Goal: Task Accomplishment & Management: Complete application form

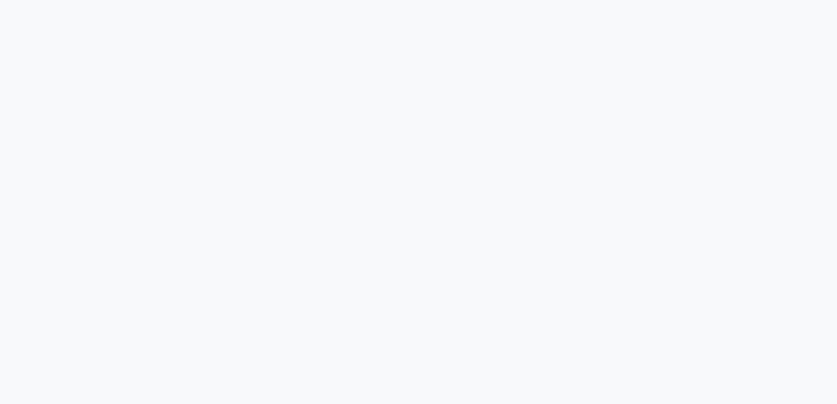
click at [110, 148] on div at bounding box center [418, 202] width 837 height 404
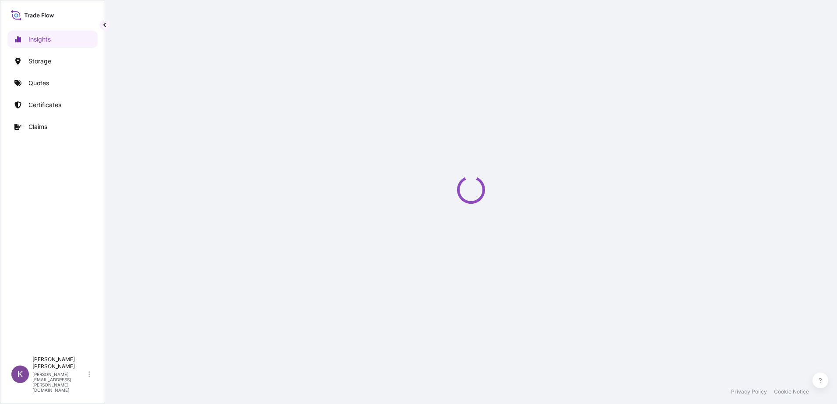
select select "2025"
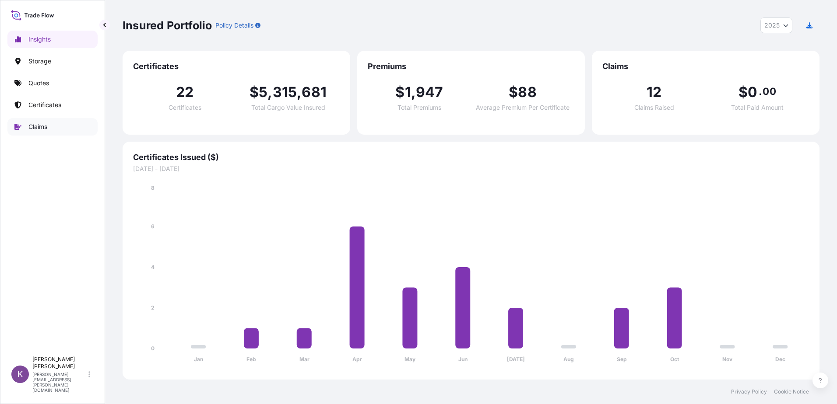
click at [39, 126] on p "Claims" at bounding box center [37, 127] width 19 height 9
drag, startPoint x: 39, startPoint y: 126, endPoint x: 51, endPoint y: 126, distance: 12.3
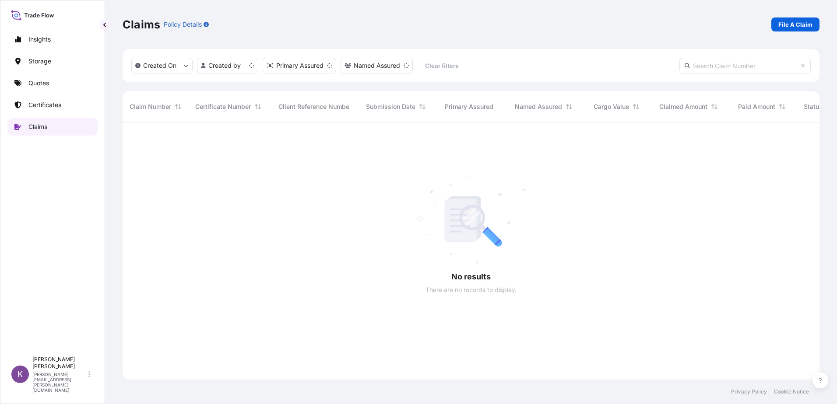
scroll to position [256, 690]
drag, startPoint x: 51, startPoint y: 126, endPoint x: 588, endPoint y: 58, distance: 541.7
click at [588, 58] on div "Created On Created by Primary Assured Named Assured Clear filters" at bounding box center [471, 65] width 697 height 33
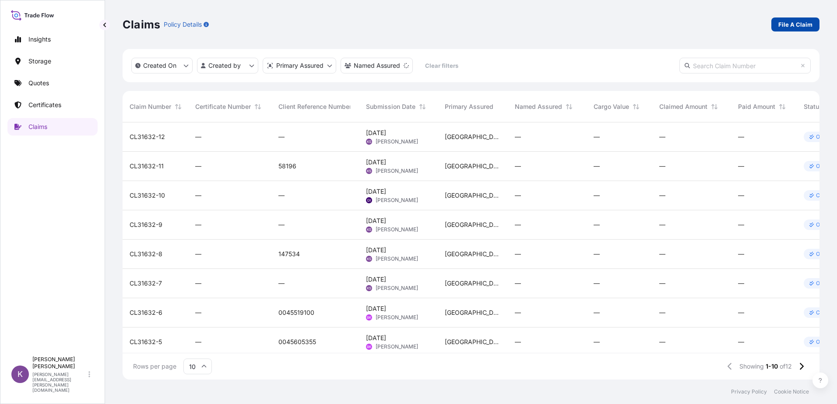
click at [796, 21] on p "File A Claim" at bounding box center [795, 24] width 34 height 9
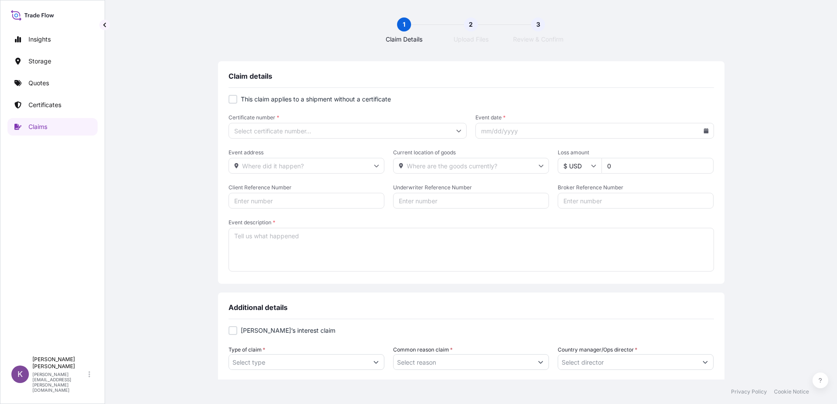
click at [236, 100] on label "This claim applies to a shipment without a certificate" at bounding box center [470, 99] width 485 height 9
click at [231, 106] on form "This claim applies to a shipment without a certificate Certificate number * Eve…" at bounding box center [470, 184] width 485 height 179
click at [232, 101] on div at bounding box center [232, 99] width 9 height 9
checkbox input "true"
click at [334, 129] on input "Primary Assured *" at bounding box center [347, 131] width 239 height 16
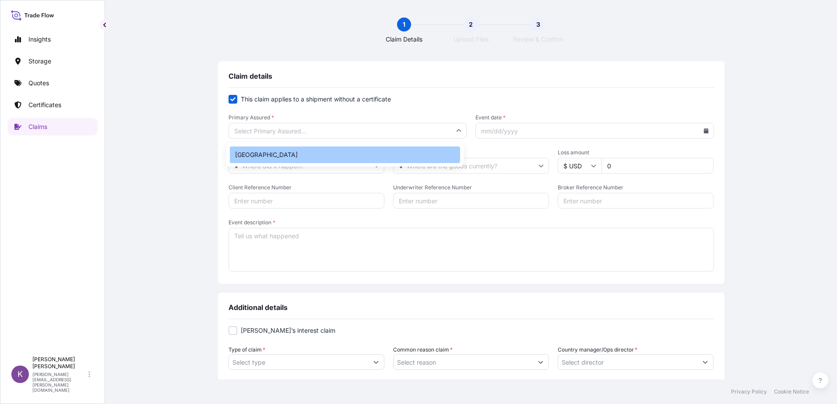
click at [317, 148] on div "[GEOGRAPHIC_DATA]" at bounding box center [345, 155] width 230 height 17
type input "[GEOGRAPHIC_DATA]"
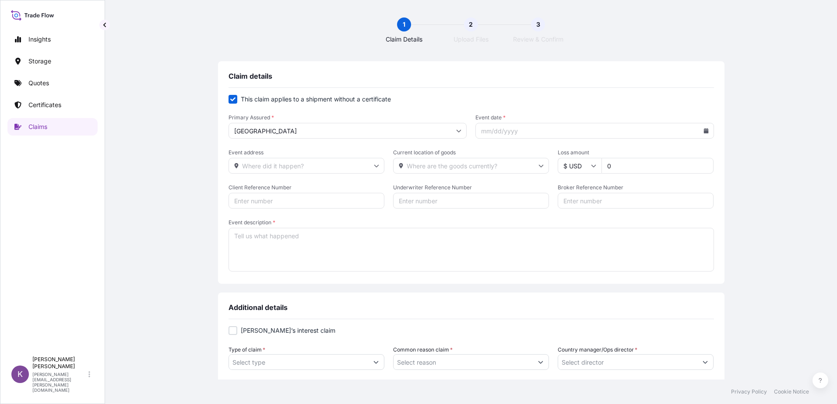
click at [703, 129] on icon at bounding box center [705, 130] width 5 height 5
click at [650, 207] on button "10" at bounding box center [653, 209] width 14 height 14
type input "[DATE]"
click at [306, 168] on input "Event address" at bounding box center [306, 166] width 156 height 16
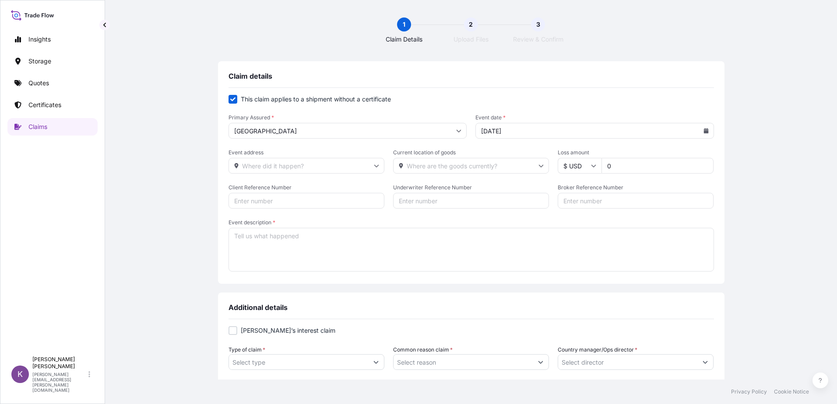
click at [619, 161] on input "0" at bounding box center [657, 166] width 112 height 16
type input "63545"
click at [307, 194] on input "Client Reference Number" at bounding box center [306, 201] width 156 height 16
click at [444, 203] on input "Underwriter Reference Number" at bounding box center [471, 201] width 156 height 16
drag, startPoint x: 461, startPoint y: 211, endPoint x: 376, endPoint y: 200, distance: 85.5
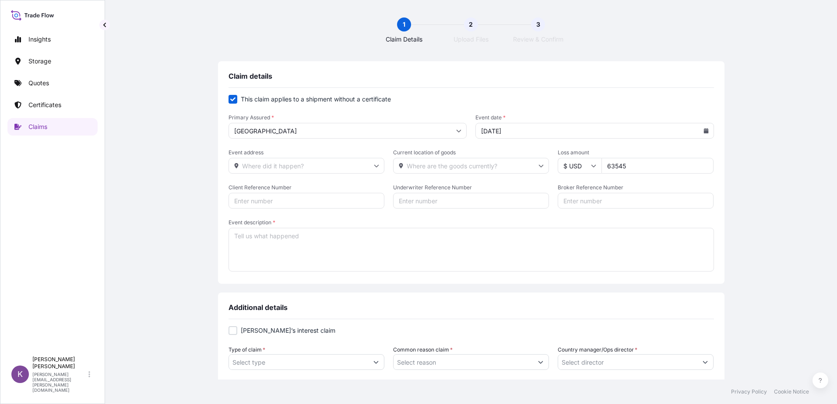
click at [448, 207] on form "This claim applies to a shipment without a certificate Primary Assured * Philad…" at bounding box center [470, 184] width 485 height 179
click at [286, 197] on input "Client Reference Number" at bounding box center [306, 201] width 156 height 16
click at [594, 198] on input "Broker Reference Number" at bounding box center [636, 201] width 156 height 16
paste input "US13220356618"
type input "US13220356618"
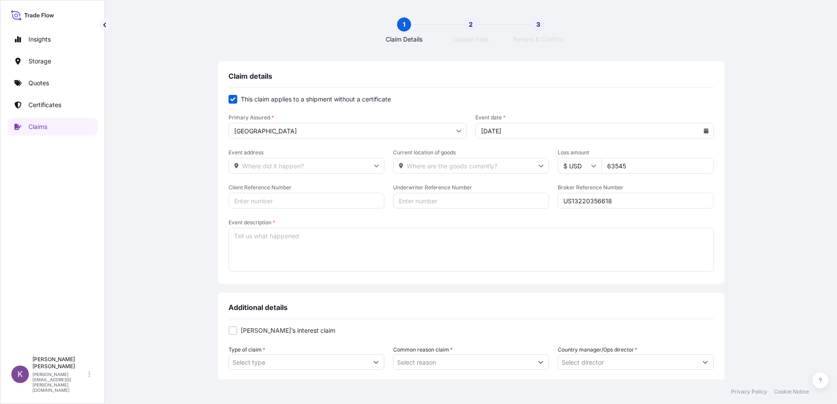
click at [293, 197] on input "Client Reference Number" at bounding box center [306, 201] width 156 height 16
paste input "TIFU5247933"
type input "TIFU5247933"
click at [277, 253] on textarea "Event description *" at bounding box center [470, 250] width 485 height 44
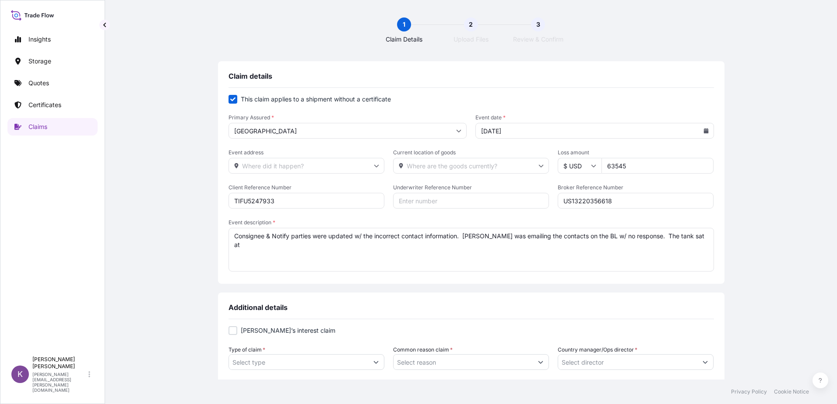
click at [698, 236] on textarea "Consignee & Notify parties were updated w/ the incorrect contact information. […" at bounding box center [470, 250] width 485 height 44
drag, startPoint x: 354, startPoint y: 238, endPoint x: 457, endPoint y: 231, distance: 102.7
click at [457, 231] on textarea "Consignee & Notify parties were updated w/ the incorrect contact information. […" at bounding box center [470, 250] width 485 height 44
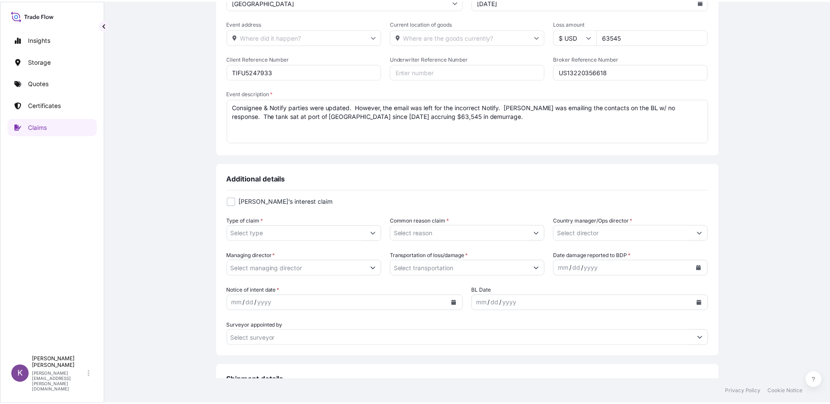
scroll to position [131, 0]
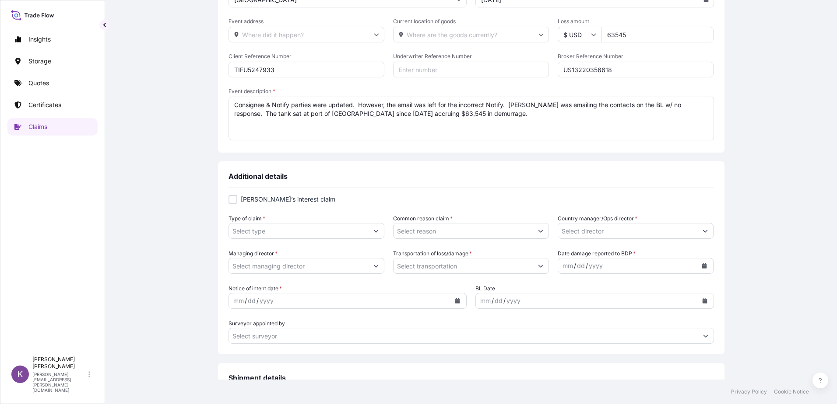
type textarea "Consignee & Notify parties were updated. However, the email was left for the in…"
click at [233, 196] on div at bounding box center [232, 199] width 9 height 9
checkbox input "true"
click at [286, 242] on form "[PERSON_NAME]’s interest claim Type of claim * Common reason claim * Country ma…" at bounding box center [470, 269] width 485 height 149
click at [283, 232] on input "Type of claim *" at bounding box center [298, 231] width 139 height 16
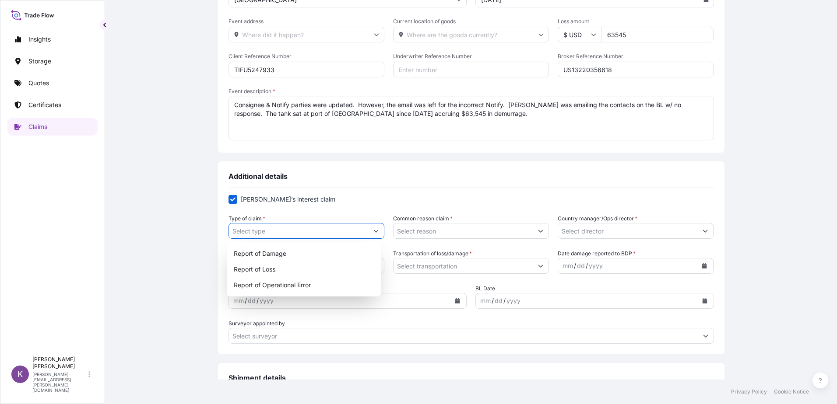
click at [377, 230] on button "Show suggestions" at bounding box center [376, 231] width 16 height 16
click at [328, 284] on div "Report of Operational Error" at bounding box center [304, 285] width 148 height 16
type input "Report of Operational Error"
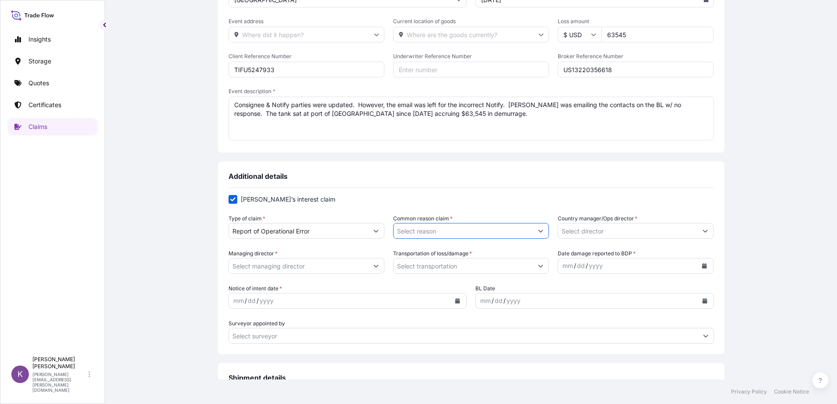
click at [459, 226] on input "Common reason claim *" at bounding box center [462, 231] width 139 height 16
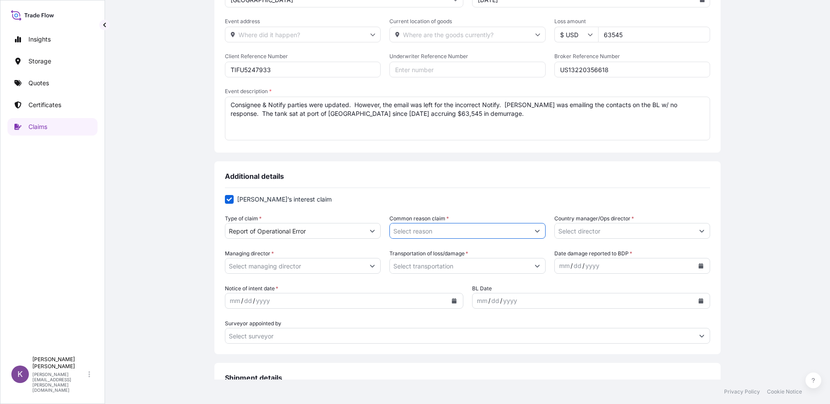
click at [541, 229] on button "Show suggestions" at bounding box center [538, 231] width 16 height 16
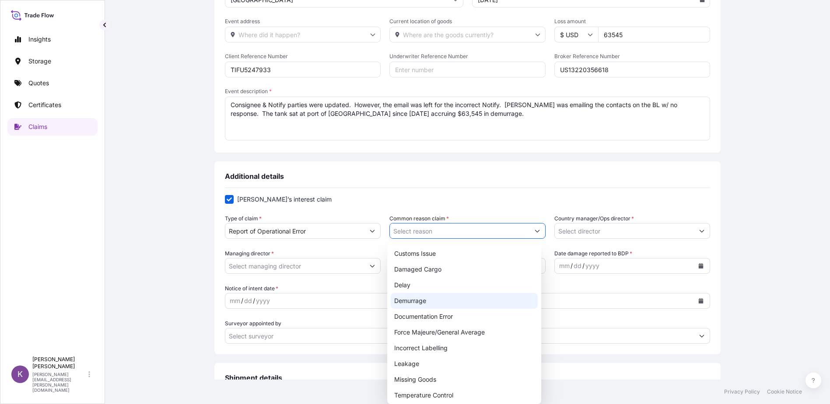
click at [457, 300] on div "Demurrage" at bounding box center [465, 301] width 148 height 16
type input "Demurrage"
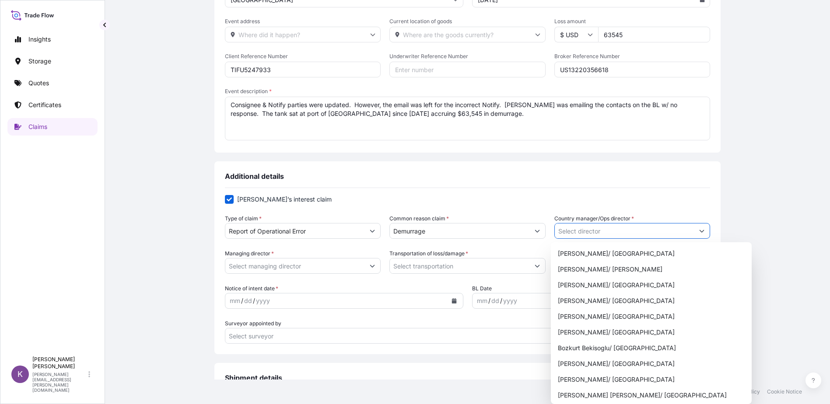
click at [700, 229] on icon "Show suggestions" at bounding box center [701, 230] width 5 height 5
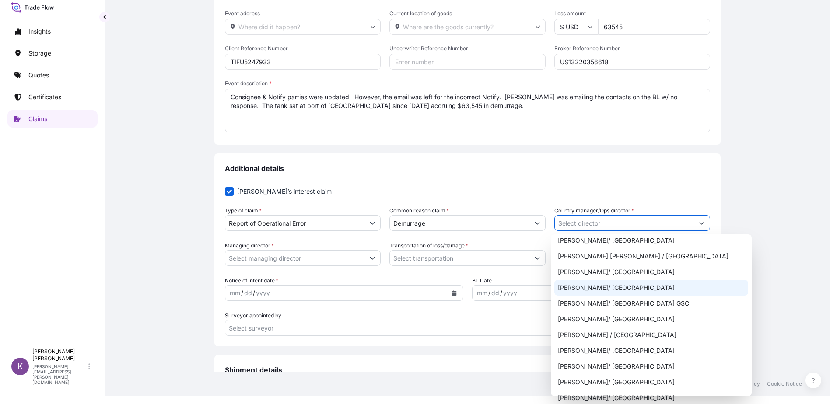
scroll to position [0, 0]
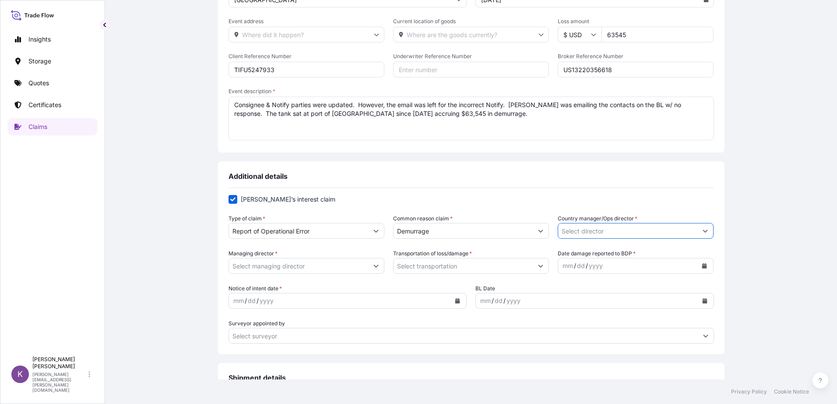
click at [685, 234] on input "Country manager/Ops director *" at bounding box center [627, 231] width 139 height 16
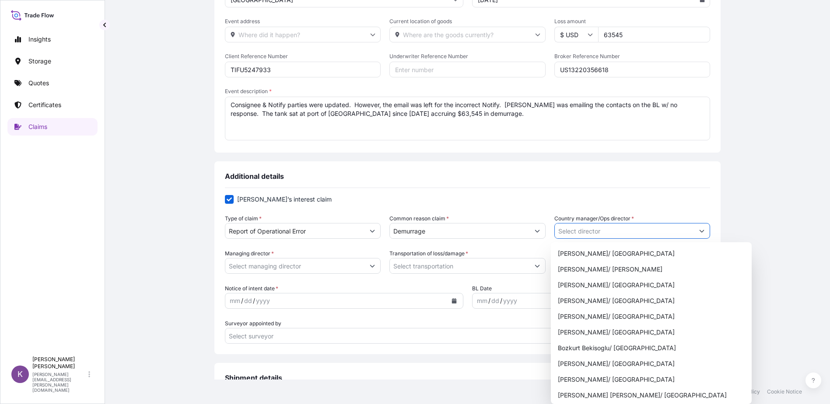
click at [696, 231] on button "Show suggestions" at bounding box center [702, 231] width 16 height 16
click at [601, 273] on div "[PERSON_NAME]/ [PERSON_NAME]" at bounding box center [652, 270] width 194 height 16
type input "[PERSON_NAME]/ [PERSON_NAME]"
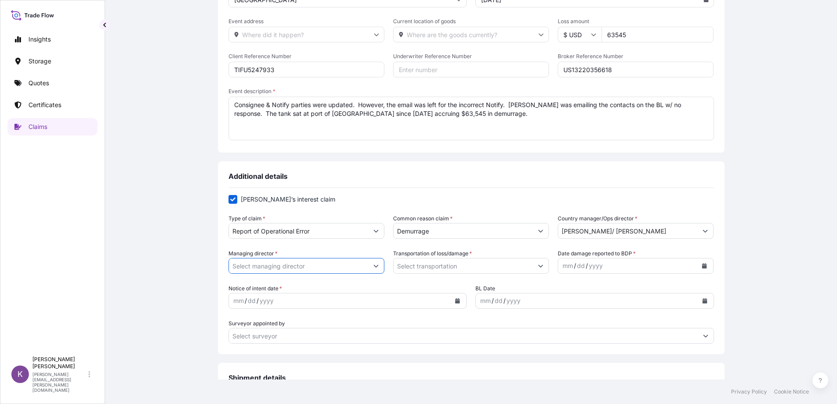
click at [365, 263] on input "Managing director *" at bounding box center [298, 266] width 139 height 16
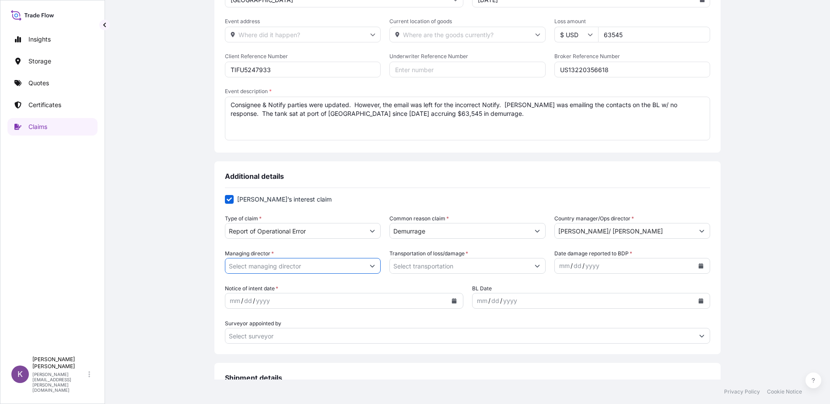
click at [370, 267] on button "Show suggestions" at bounding box center [373, 266] width 16 height 16
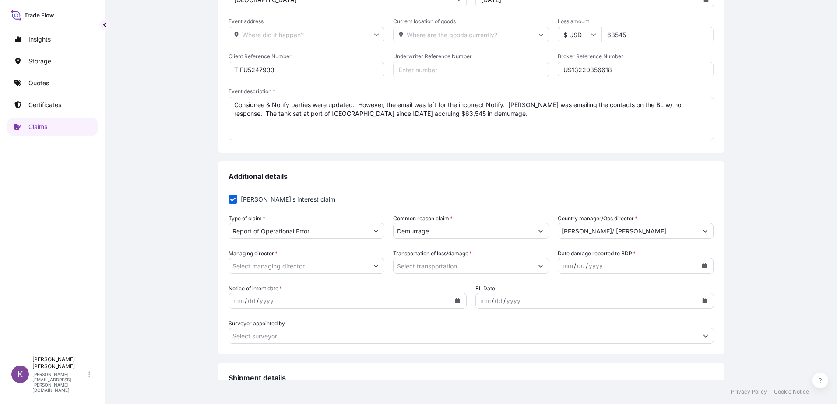
click at [382, 265] on div "Managing director * Transportation of loss/damage * Date damage reported to BDP…" at bounding box center [470, 261] width 485 height 25
click at [373, 267] on icon "Show suggestions" at bounding box center [375, 265] width 5 height 5
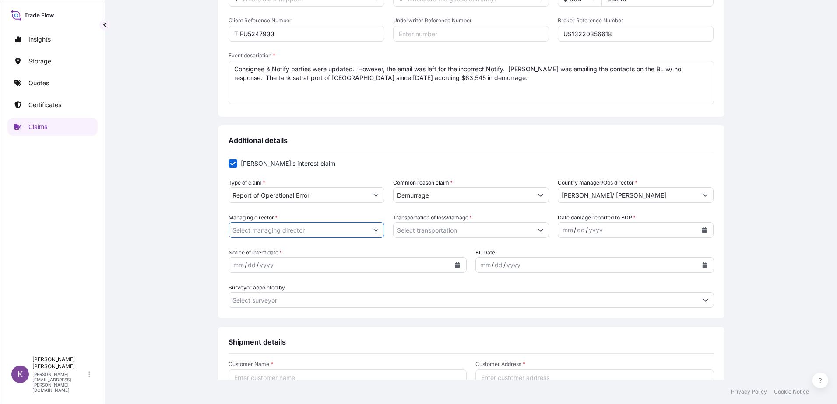
scroll to position [219, 0]
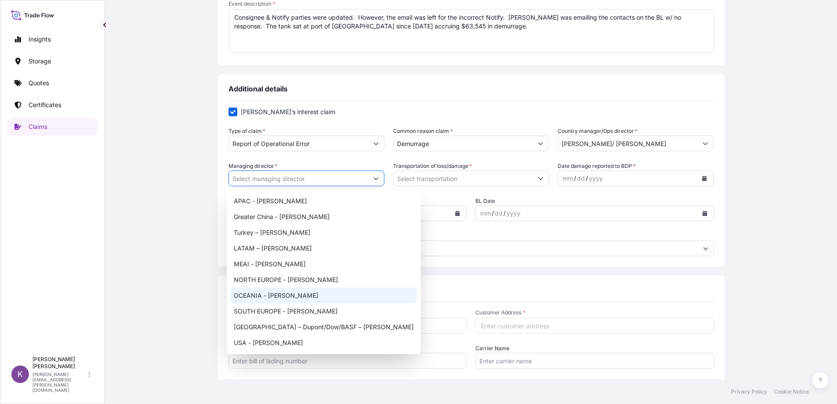
click at [373, 178] on icon "Show suggestions" at bounding box center [375, 178] width 5 height 5
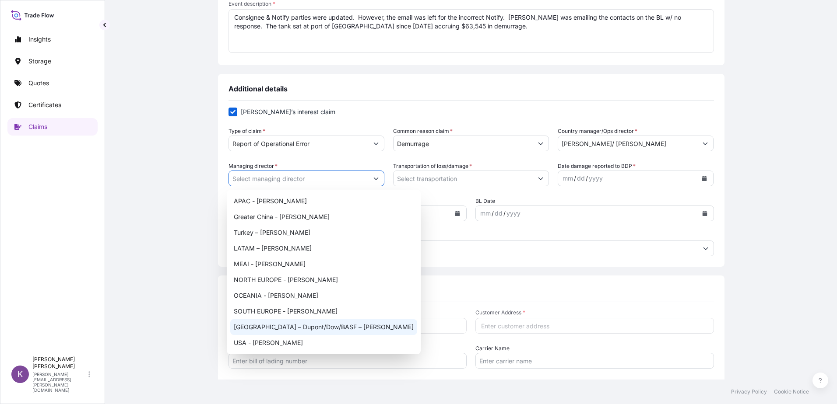
click at [307, 327] on div "[GEOGRAPHIC_DATA] – Dupont/Dow/BASF – [PERSON_NAME]" at bounding box center [323, 328] width 187 height 16
type input "[GEOGRAPHIC_DATA] – Dupont/Dow/BASF – [PERSON_NAME]"
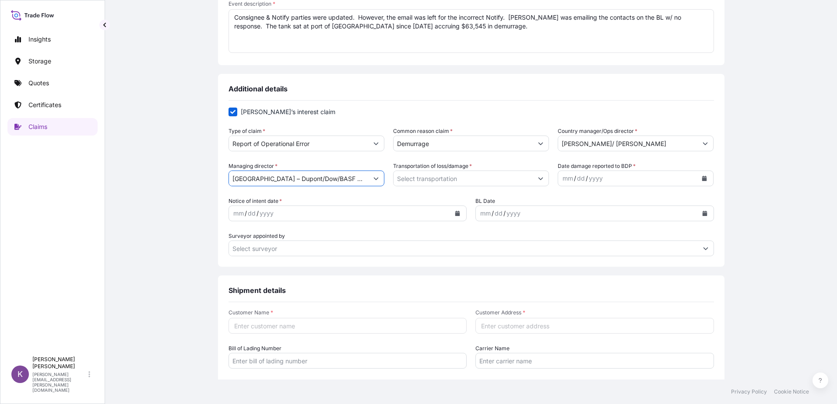
click at [450, 212] on button "Calendar" at bounding box center [457, 214] width 14 height 14
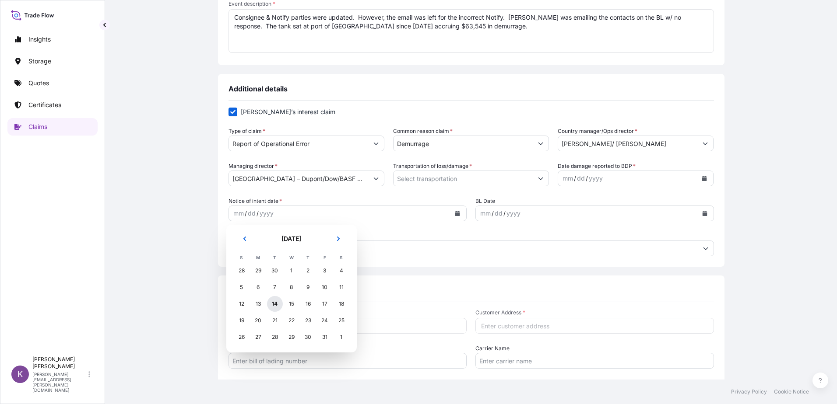
click at [272, 305] on div "14" at bounding box center [275, 304] width 16 height 16
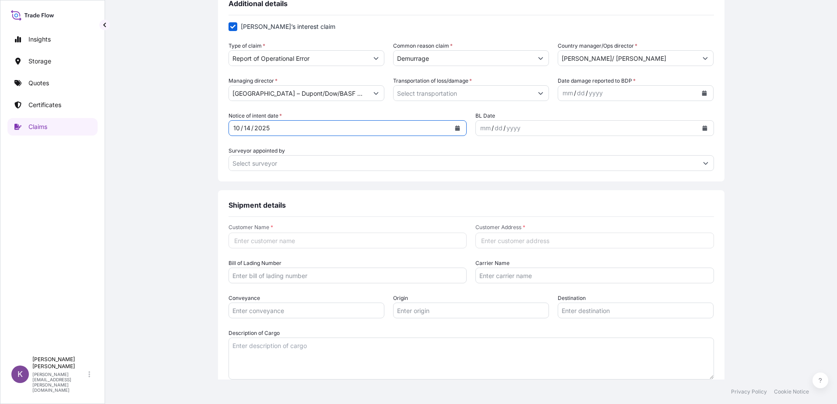
scroll to position [306, 0]
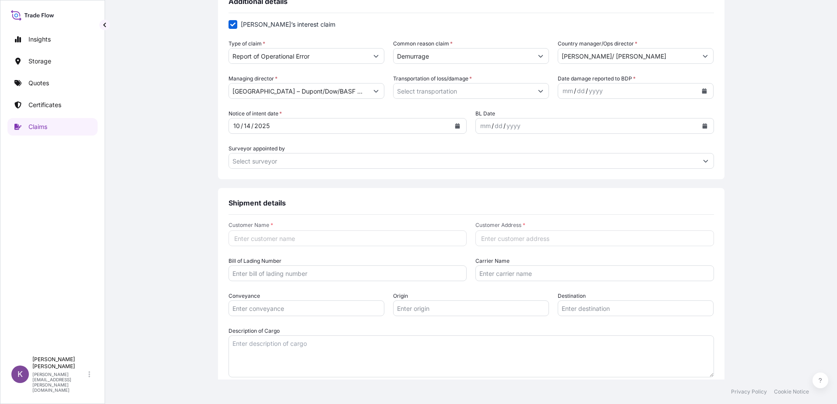
click at [297, 236] on input "Customer Name *" at bounding box center [347, 239] width 239 height 16
type input "Chemours"
click at [527, 233] on input "Customer Address *" at bounding box center [594, 239] width 239 height 16
type input "[STREET_ADDRESS]"
click at [256, 280] on input "Bill of Lading Number" at bounding box center [347, 274] width 239 height 16
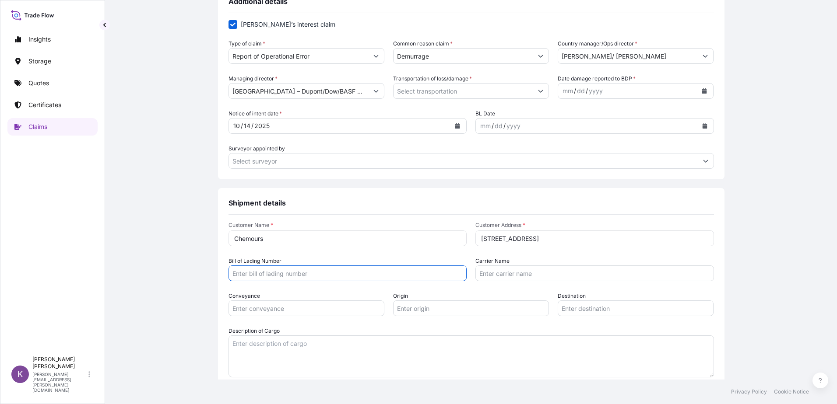
paste input "MAEU"
click at [265, 270] on input "MAEU" at bounding box center [347, 274] width 239 height 16
paste input "720137750"
type input "MAEU720137750"
type input "Maersk"
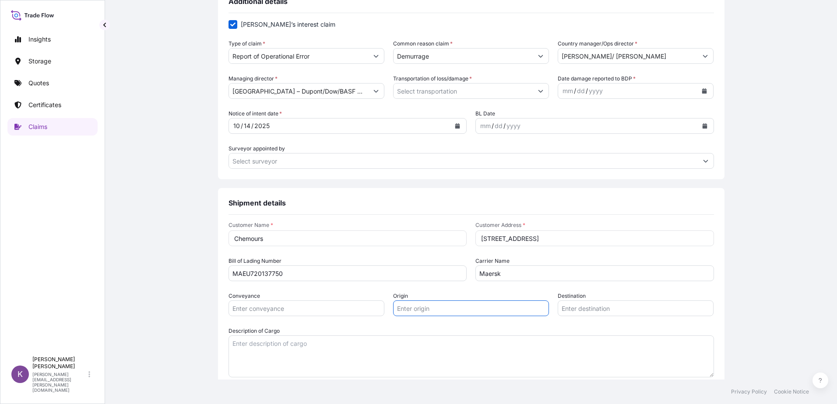
click at [342, 317] on form "Customer Name * Chemours Customer Address * [STREET_ADDRESS] Bill of Lading Num…" at bounding box center [470, 300] width 485 height 156
click at [337, 309] on input "Conveyance" at bounding box center [306, 309] width 156 height 16
type input "MSC [GEOGRAPHIC_DATA]"
type input "CHarleston"
type input "[PERSON_NAME]"
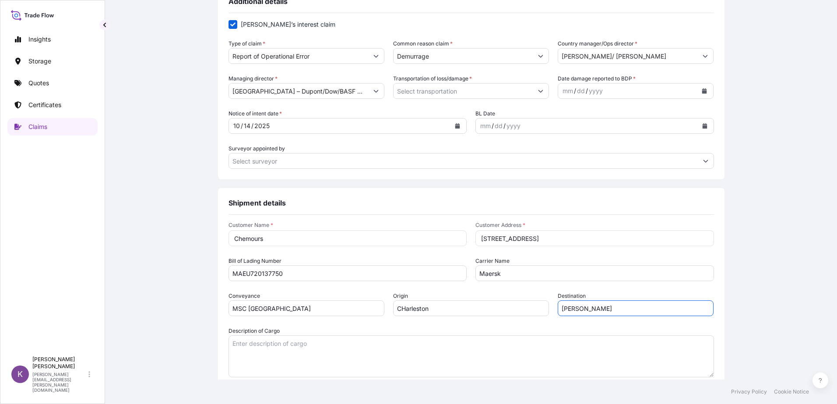
click at [400, 310] on input "CHarleston" at bounding box center [471, 309] width 156 height 16
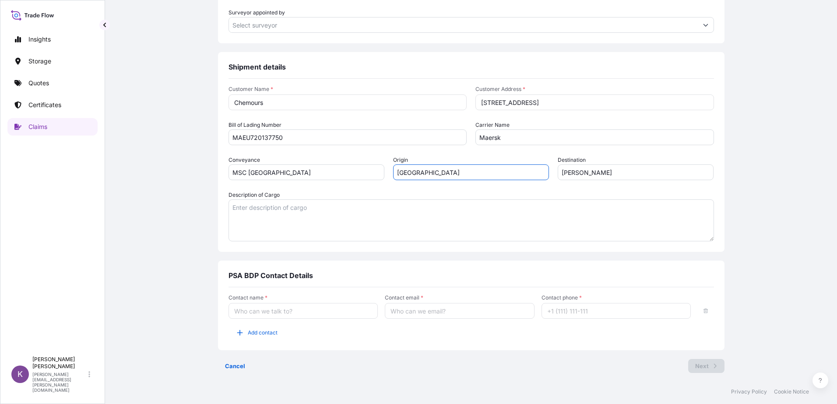
scroll to position [443, 0]
type input "[GEOGRAPHIC_DATA]"
click at [290, 316] on input "Contact name *" at bounding box center [303, 311] width 150 height 16
type input "[PERSON_NAME]"
type input "[PERSON_NAME][EMAIL_ADDRESS][PERSON_NAME][DOMAIN_NAME]"
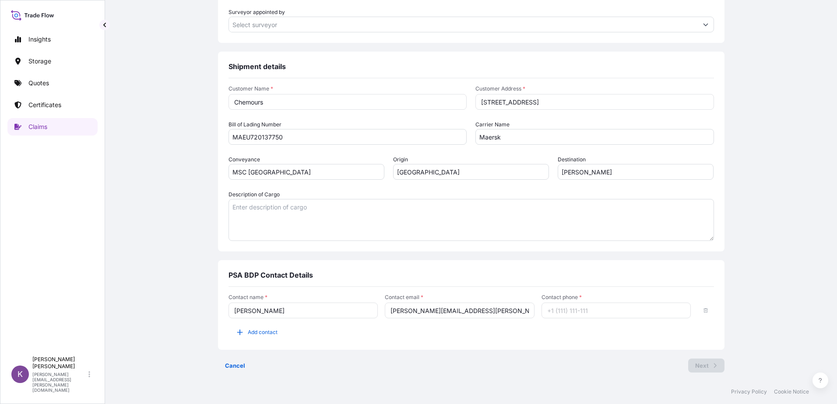
click at [595, 317] on input "Contact phone *" at bounding box center [616, 311] width 150 height 16
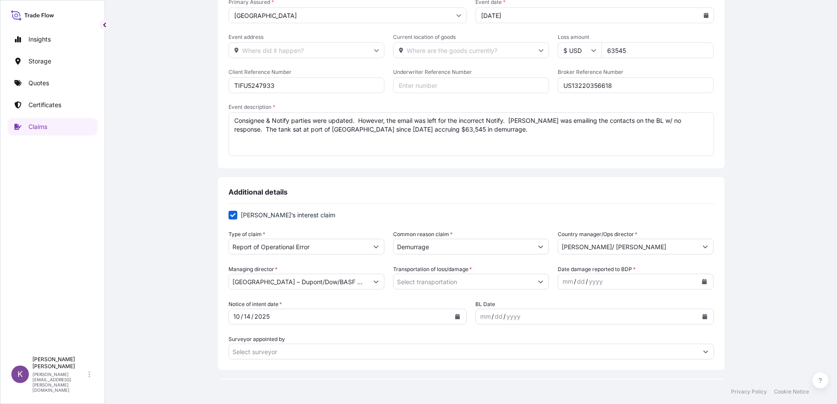
scroll to position [49, 0]
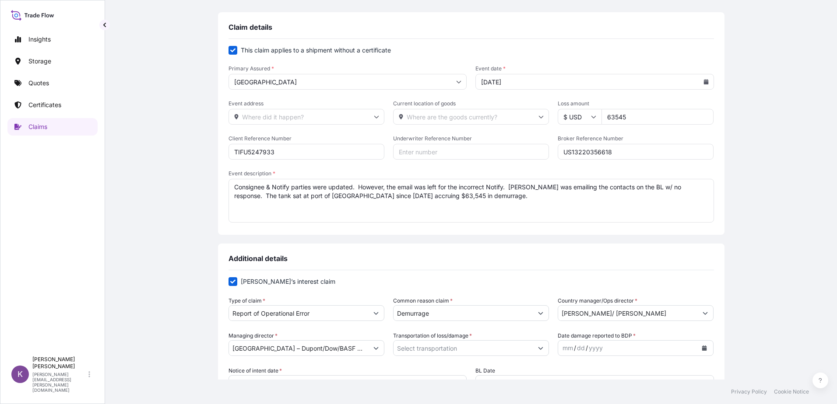
type input "[PHONE_NUMBER]"
click at [566, 206] on textarea "Consignee & Notify parties were updated. However, the email was left for the in…" at bounding box center [470, 201] width 485 height 44
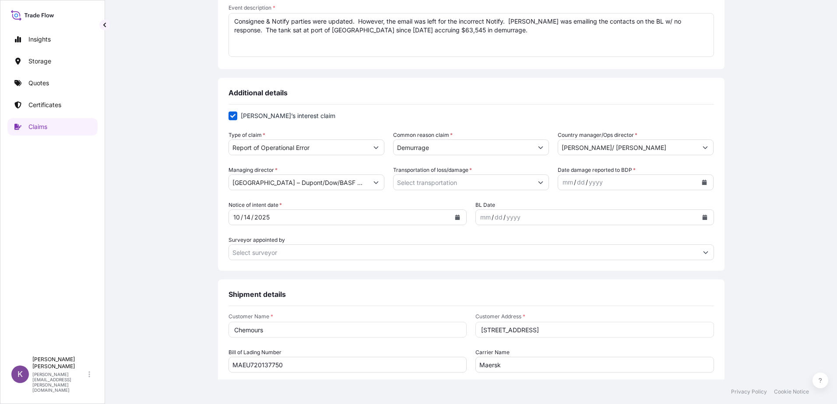
scroll to position [219, 0]
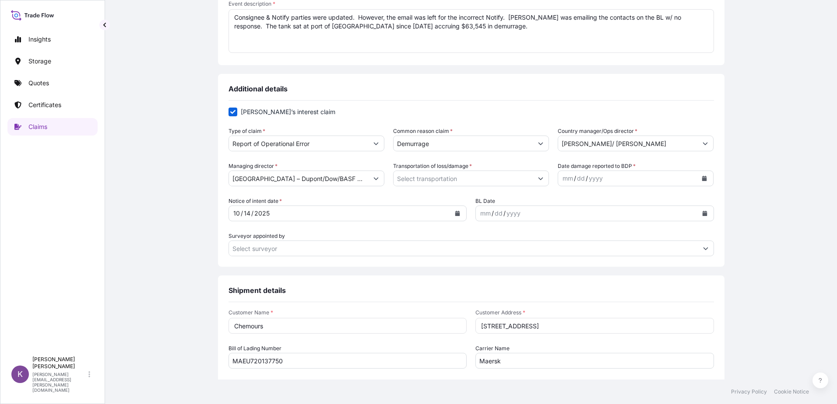
click at [172, 204] on div "Claim details This claim applies to a shipment without a certificate Primary As…" at bounding box center [471, 223] width 697 height 762
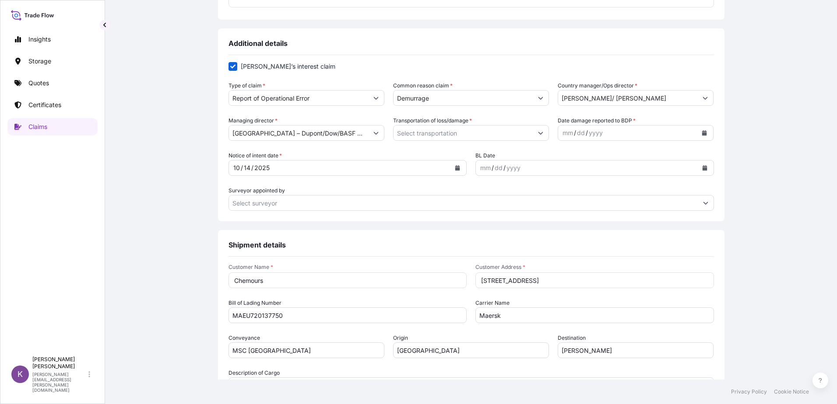
scroll to position [137, 0]
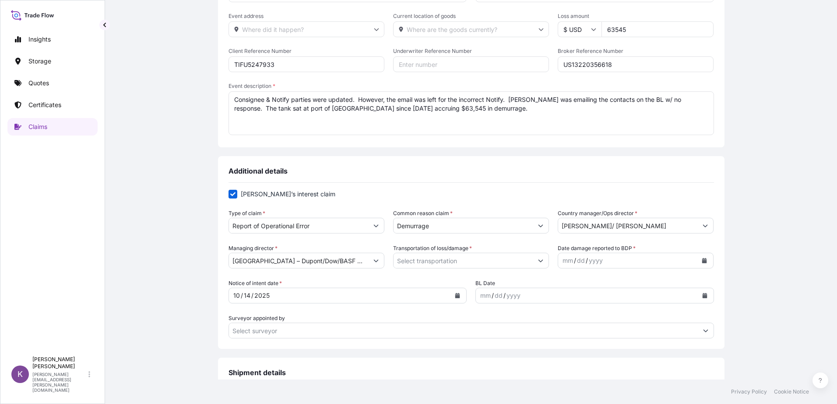
click at [463, 258] on input "Transportation of loss/damage *" at bounding box center [462, 261] width 139 height 16
click at [539, 262] on icon "Show suggestions" at bounding box center [540, 260] width 5 height 5
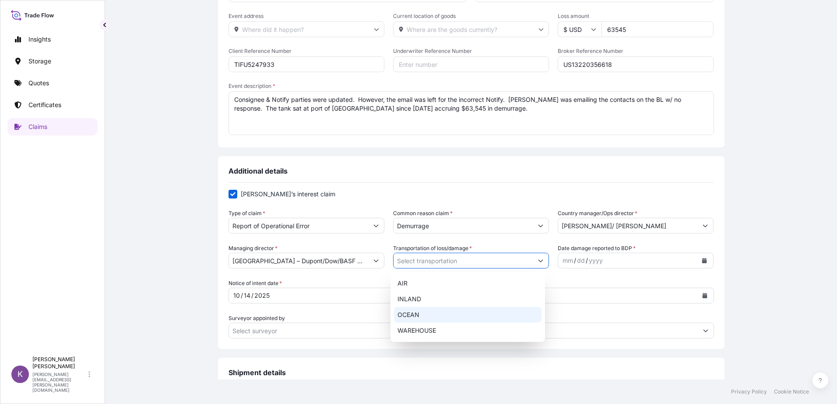
click at [478, 314] on div "OCEAN" at bounding box center [468, 315] width 148 height 16
type input "OCEAN"
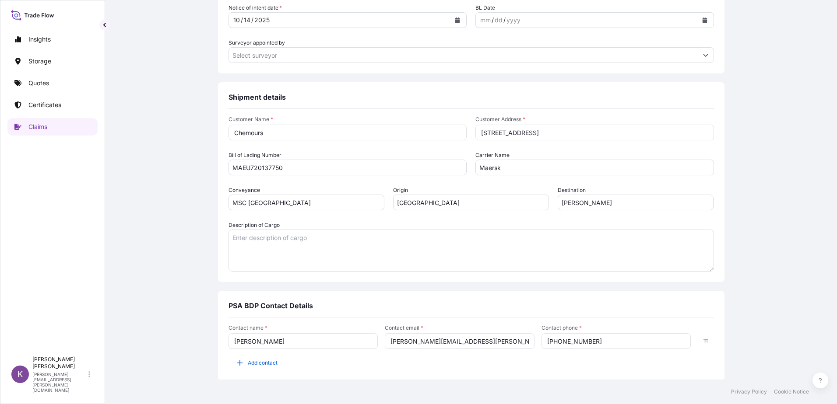
scroll to position [443, 0]
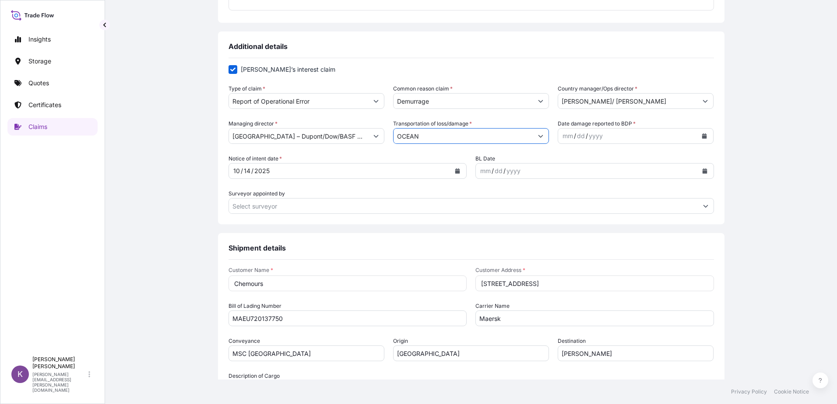
scroll to position [180, 0]
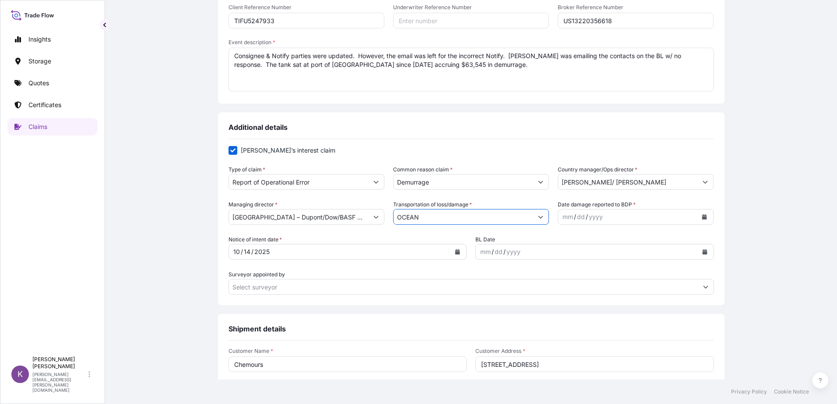
click at [522, 194] on form "[PERSON_NAME]’s interest claim Type of claim * Report of Operational Error Comm…" at bounding box center [470, 220] width 485 height 149
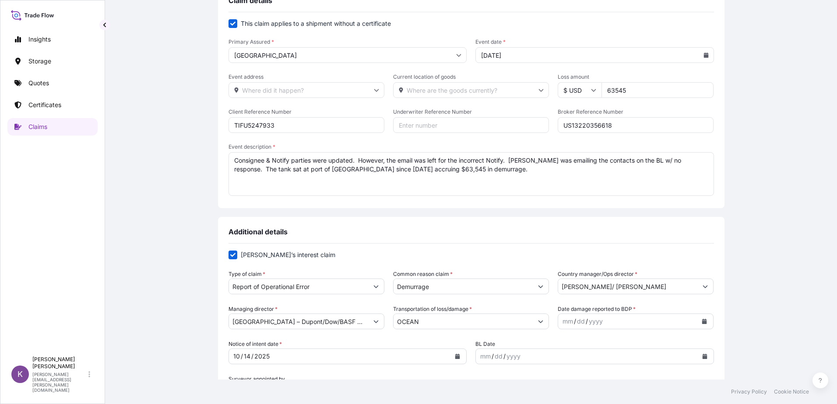
scroll to position [263, 0]
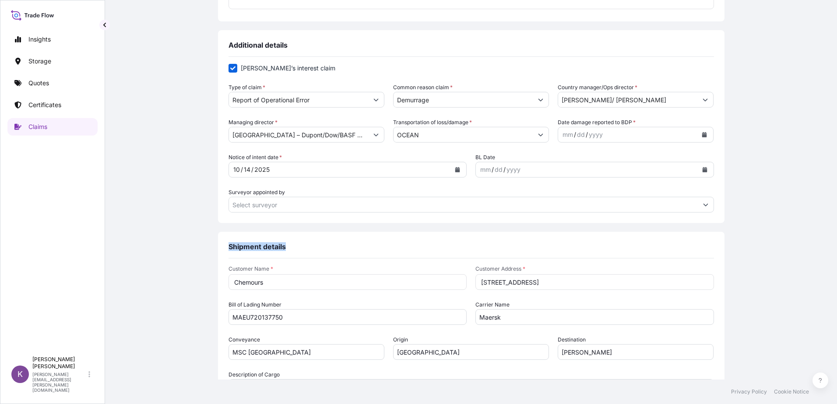
drag, startPoint x: 713, startPoint y: 228, endPoint x: 709, endPoint y: 228, distance: 4.4
click at [709, 228] on div "Claim details This claim applies to a shipment without a certificate Primary As…" at bounding box center [471, 180] width 506 height 762
click at [588, 277] on input "[STREET_ADDRESS]" at bounding box center [594, 282] width 239 height 16
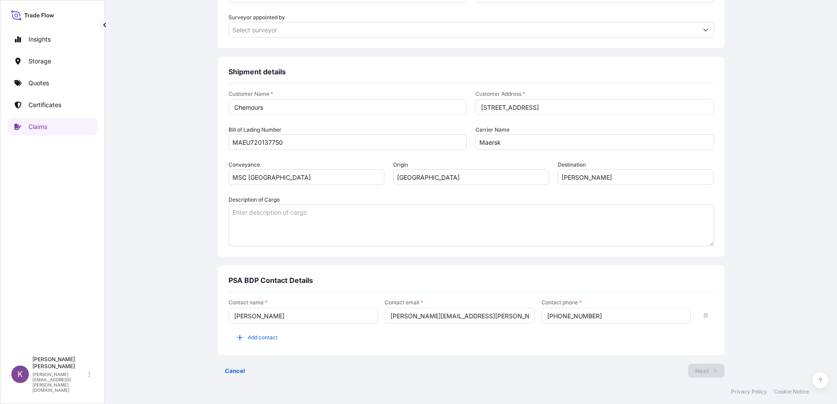
scroll to position [443, 0]
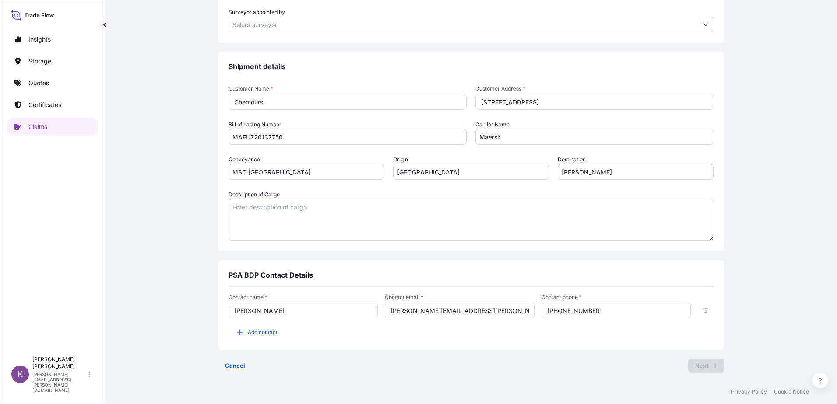
drag, startPoint x: 611, startPoint y: 297, endPoint x: 606, endPoint y: 300, distance: 6.1
click at [609, 298] on span "Contact phone *" at bounding box center [616, 297] width 150 height 7
click at [609, 303] on input "[PHONE_NUMBER]" at bounding box center [616, 311] width 150 height 16
drag, startPoint x: 606, startPoint y: 300, endPoint x: 611, endPoint y: 307, distance: 8.8
click at [605, 300] on span "Contact phone *" at bounding box center [616, 297] width 150 height 7
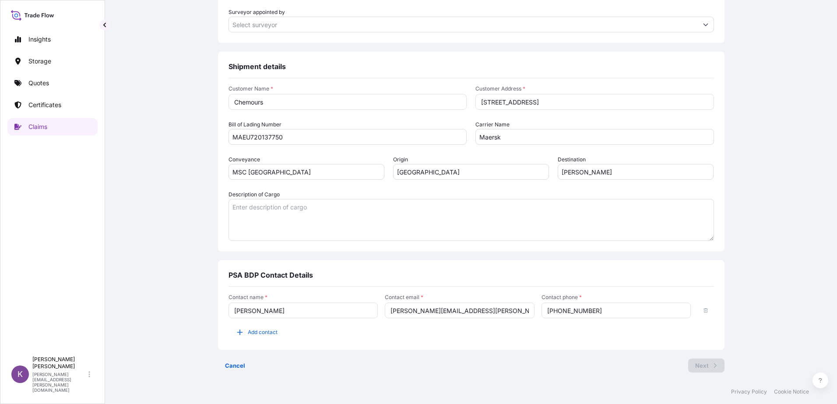
click at [605, 303] on input "[PHONE_NUMBER]" at bounding box center [616, 311] width 150 height 16
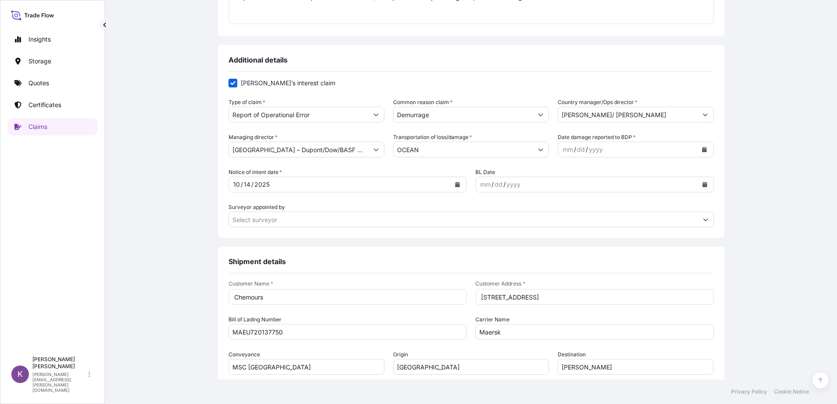
scroll to position [180, 0]
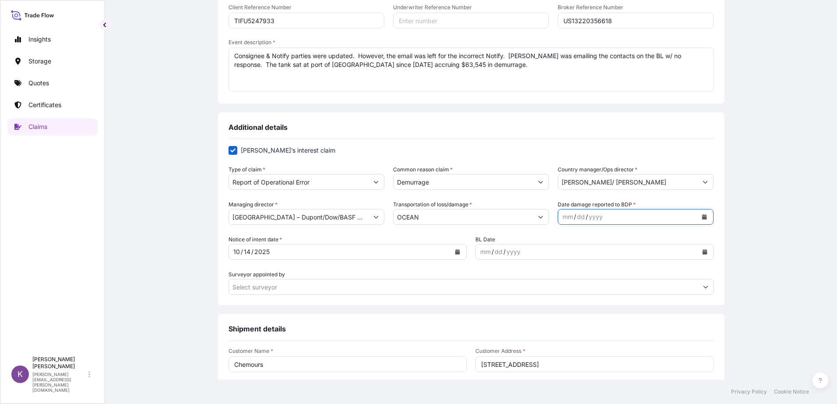
click at [708, 213] on div "mm / dd / yyyy" at bounding box center [636, 217] width 156 height 16
click at [702, 215] on icon "Calendar" at bounding box center [704, 216] width 5 height 5
click at [600, 308] on div "14" at bounding box center [603, 308] width 16 height 16
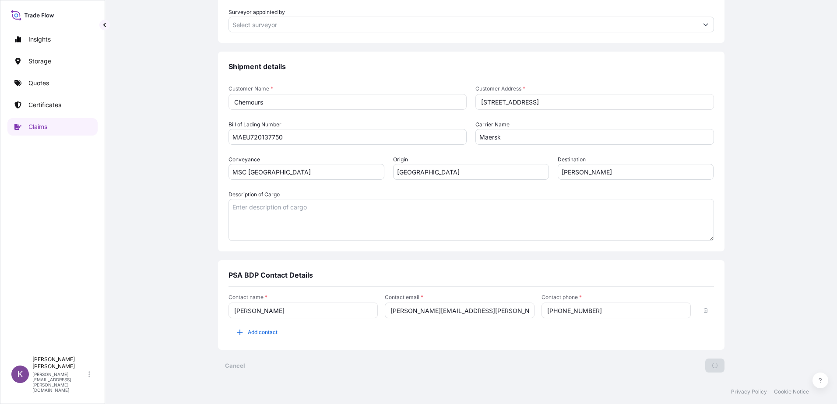
scroll to position [0, 0]
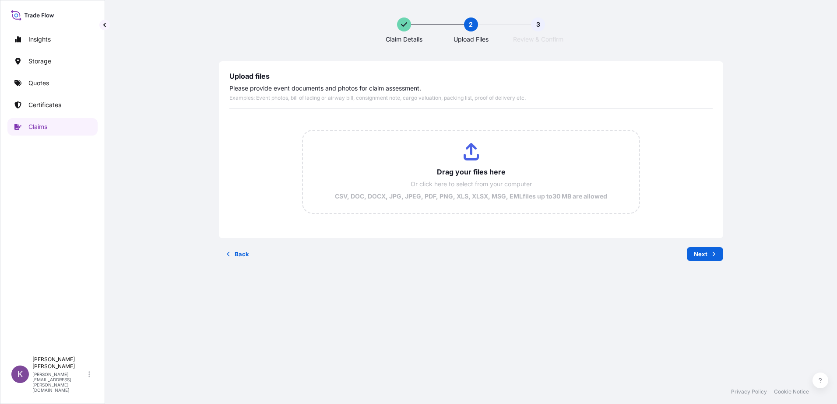
click at [388, 169] on input "Drag your files here Or click here to select from your computer CSV, DOC, DOCX,…" at bounding box center [471, 172] width 337 height 82
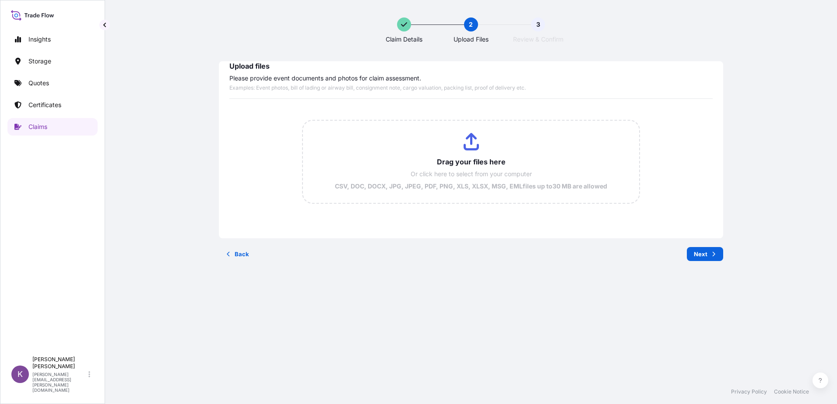
scroll to position [37, 0]
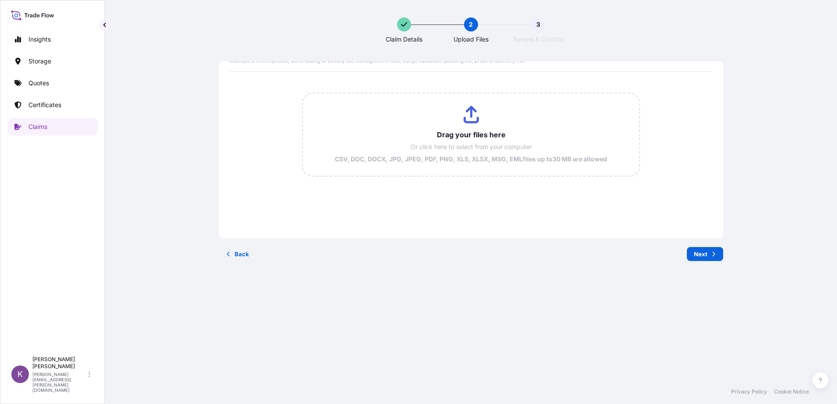
click at [481, 136] on input "Drag your files here Or click here to select from your computer CSV, DOC, DOCX,…" at bounding box center [471, 135] width 337 height 82
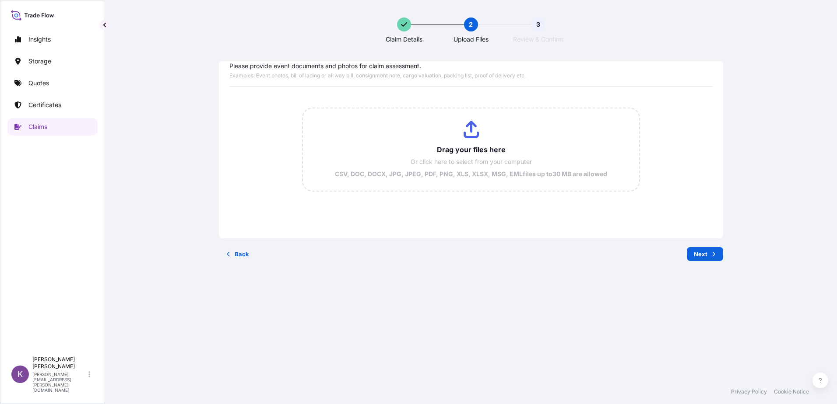
scroll to position [0, 0]
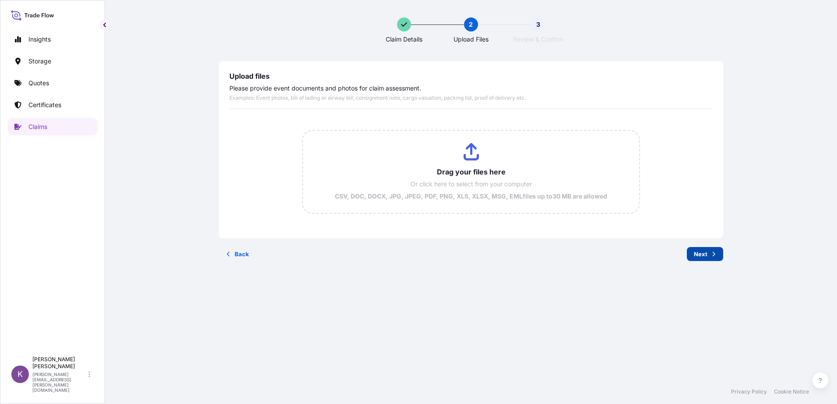
click at [707, 253] on button "Next" at bounding box center [705, 254] width 36 height 14
click at [461, 175] on input "Drag your files here Or click here to select from your computer CSV, DOC, DOCX,…" at bounding box center [471, 172] width 337 height 82
click at [467, 166] on input "Drag your files here Or click here to select from your computer CSV, DOC, DOCX,…" at bounding box center [471, 172] width 337 height 82
type input "C:\fakepath\4.26 Original Chemours SLI.pdf"
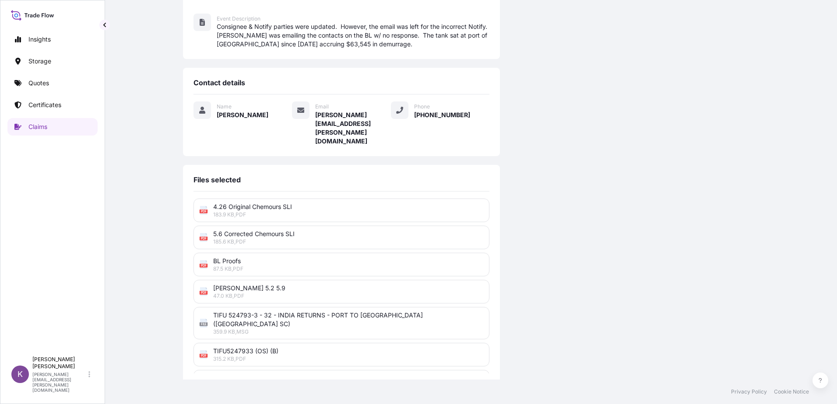
scroll to position [193, 0]
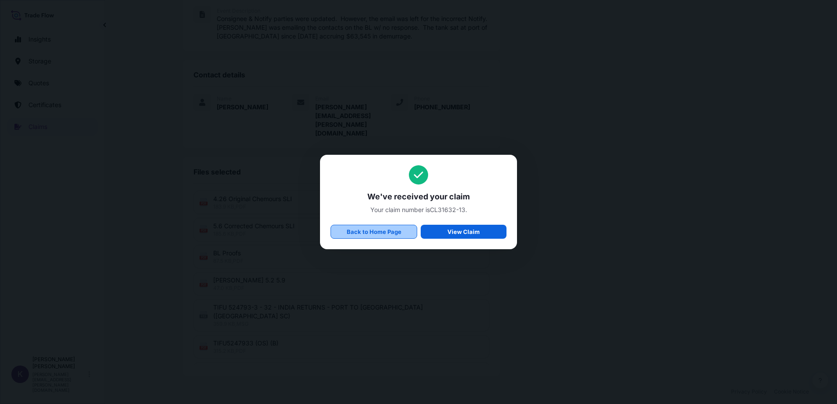
click at [407, 235] on link "Back to Home Page" at bounding box center [373, 232] width 87 height 14
